Goal: Understand process/instructions

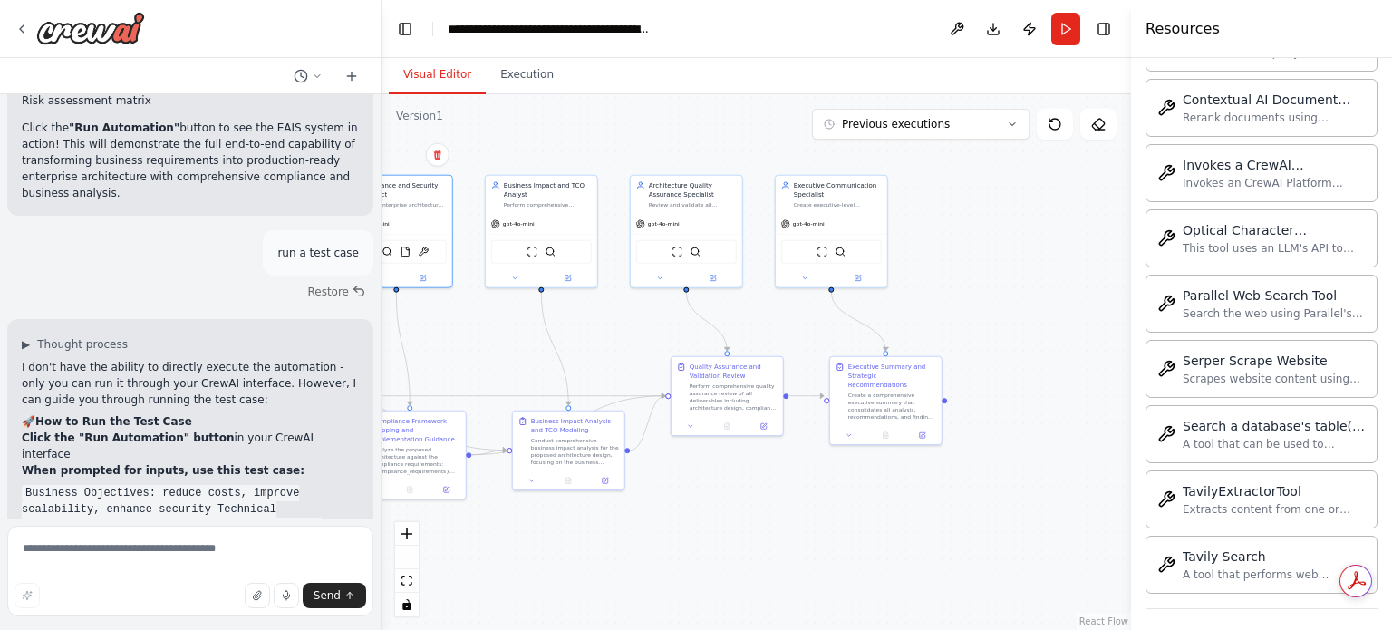
scroll to position [9735, 0]
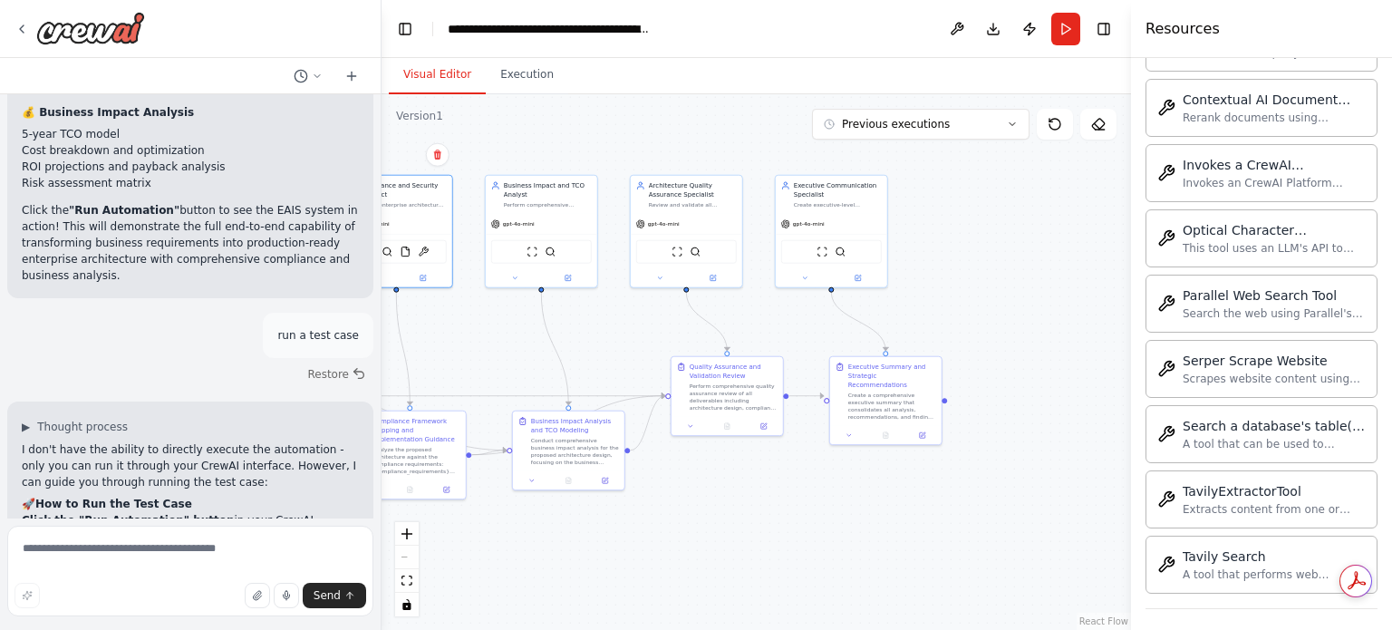
drag, startPoint x: 154, startPoint y: 177, endPoint x: 185, endPoint y: 192, distance: 34.4
click at [185, 567] on code "Business Objectives: reduce costs, improve scalability, enhance security Techni…" at bounding box center [182, 616] width 320 height 98
click at [265, 545] on li "When prompted for inputs, use this test case: Business Objectives: reduce costs…" at bounding box center [190, 605] width 337 height 120
click at [192, 567] on code "Business Objectives: reduce costs, improve scalability, enhance security Techni…" at bounding box center [182, 616] width 320 height 98
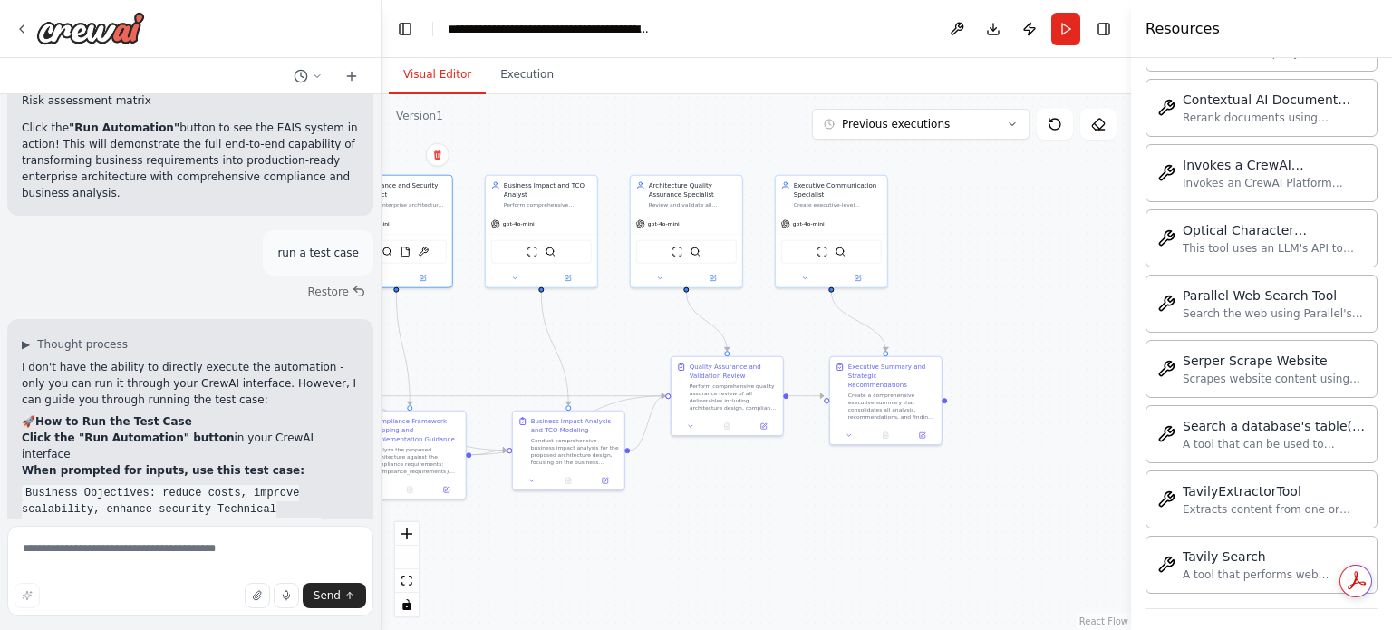
scroll to position [9826, 0]
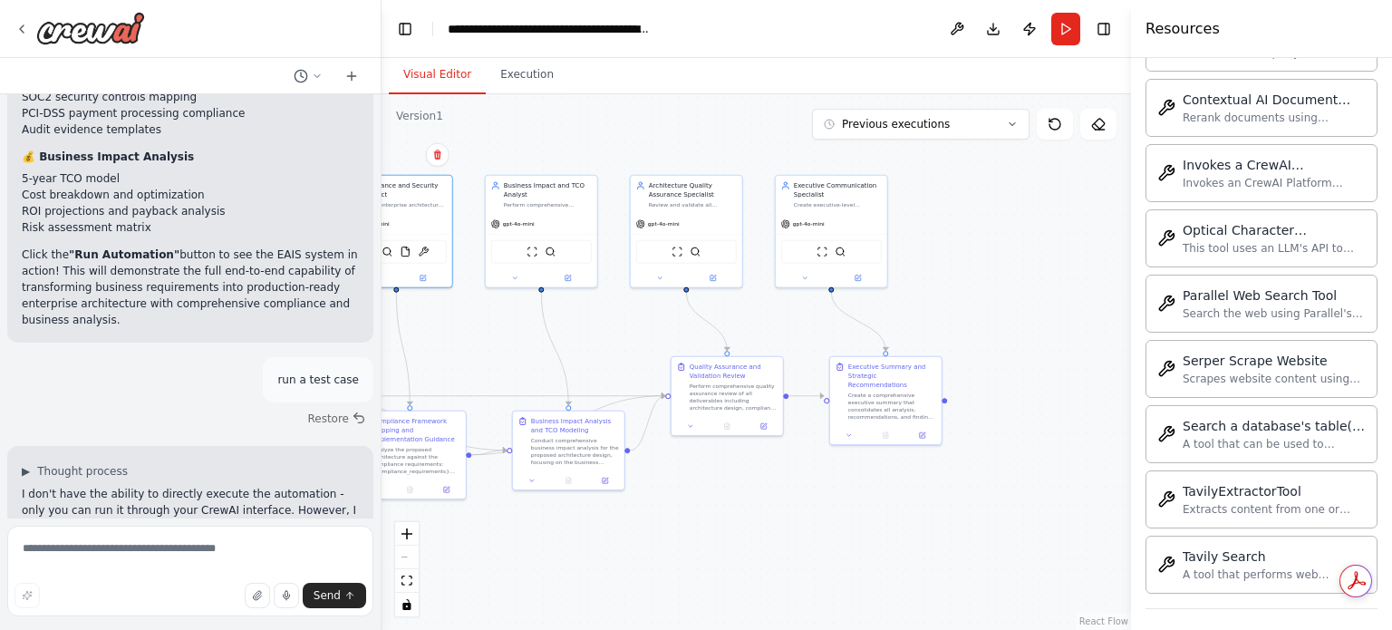
scroll to position [9645, 0]
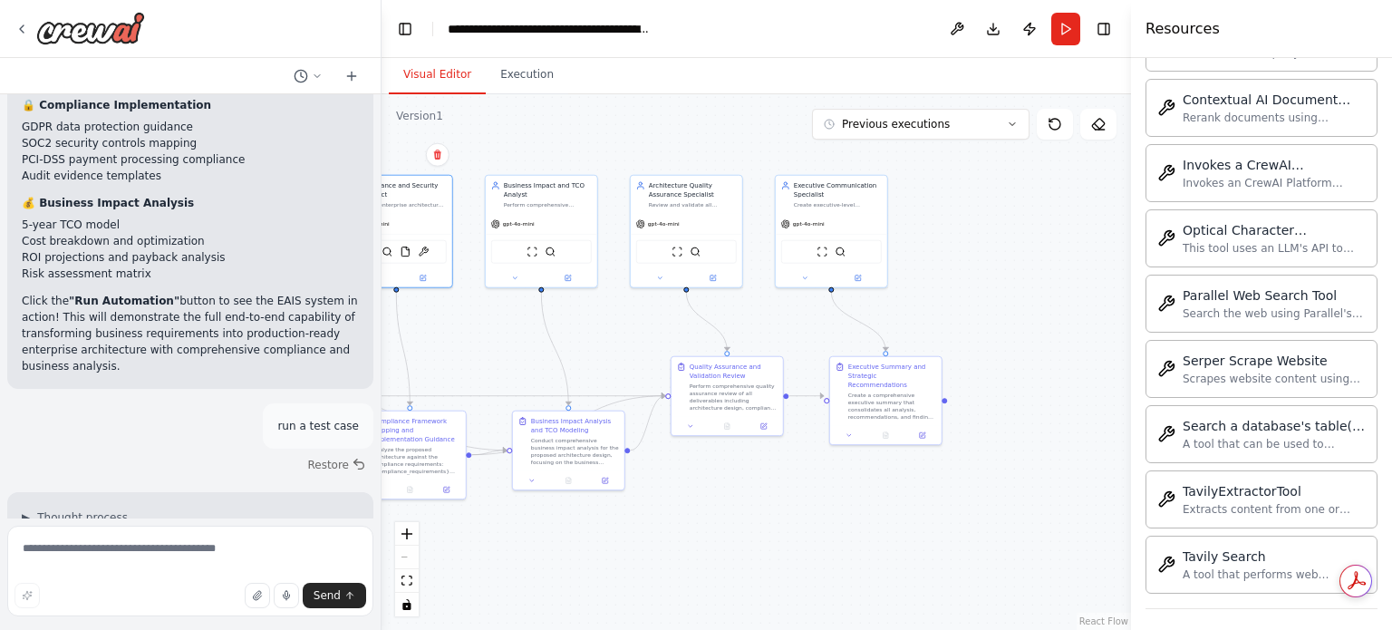
drag, startPoint x: 25, startPoint y: 260, endPoint x: 275, endPoint y: 334, distance: 260.9
copy code "Business Objectives: reduce costs, improve scalability, enhance security Techni…"
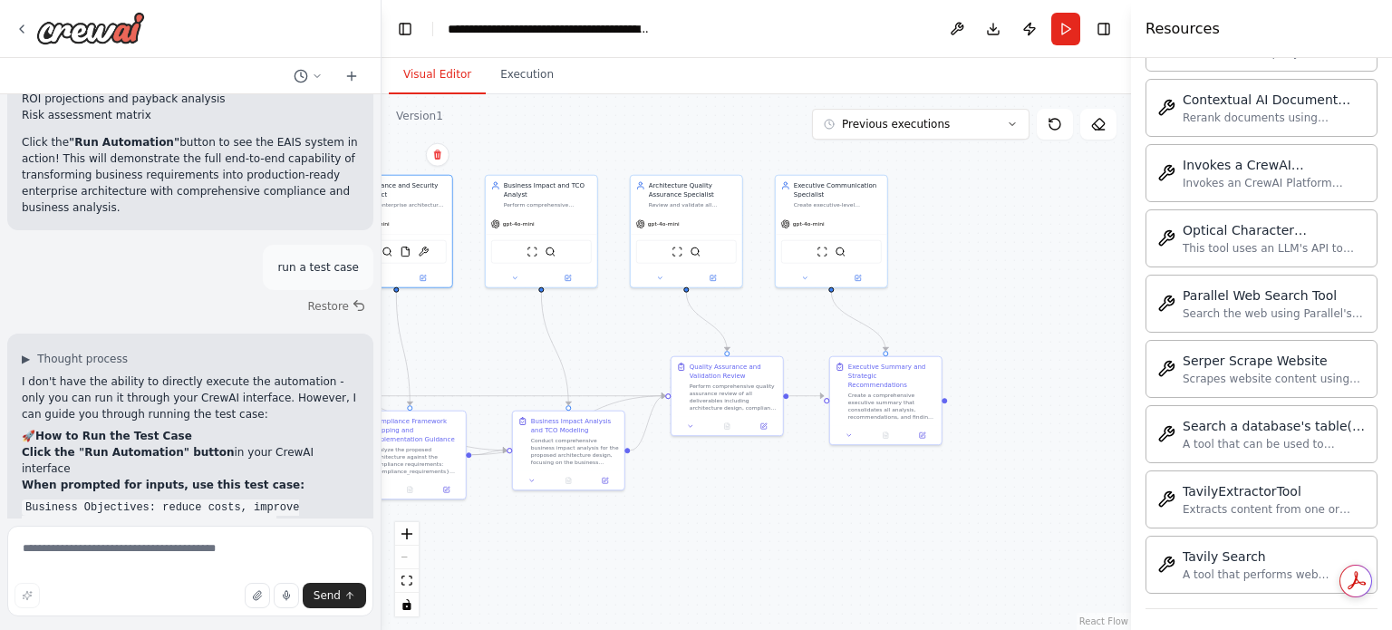
scroll to position [9826, 0]
